Goal: Information Seeking & Learning: Learn about a topic

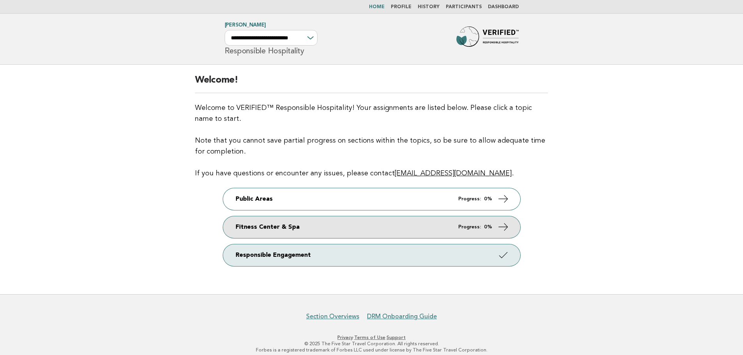
click at [358, 235] on link "Fitness Center & Spa Progress: 0%" at bounding box center [371, 227] width 297 height 22
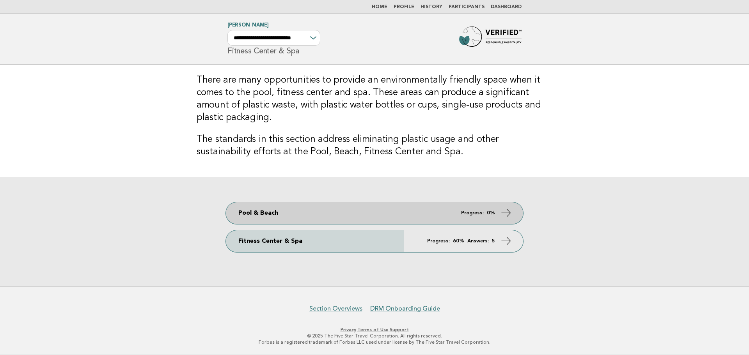
click at [374, 212] on link "Pool & Beach Progress: 0%" at bounding box center [374, 213] width 297 height 22
